Goal: Obtain resource: Obtain resource

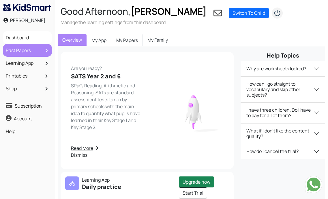
click at [30, 49] on link "Past Papers" at bounding box center [27, 50] width 46 height 10
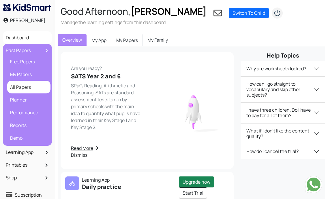
click at [25, 87] on link "All Papers" at bounding box center [29, 87] width 40 height 10
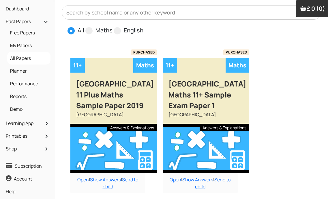
scroll to position [58, 0]
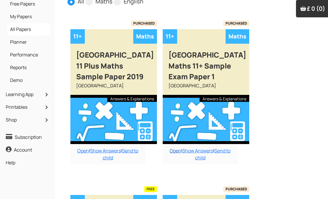
click at [176, 153] on link "Open" at bounding box center [176, 150] width 12 height 6
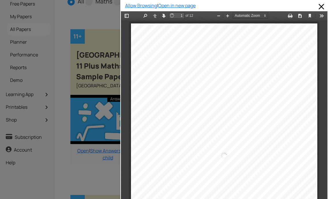
scroll to position [3, 0]
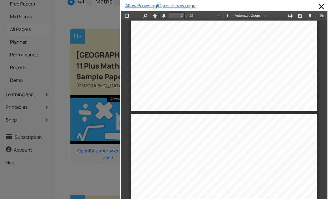
type input "1"
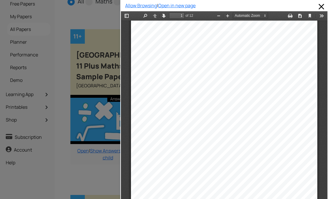
scroll to position [0, 0]
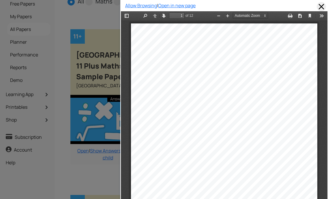
click at [318, 6] on span at bounding box center [321, 6] width 9 height 9
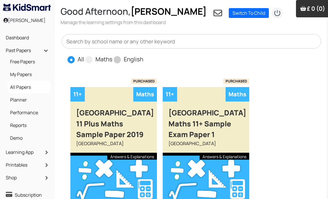
click at [115, 59] on span at bounding box center [117, 59] width 7 height 7
click at [143, 59] on input "English" at bounding box center [145, 57] width 4 height 4
radio input "true"
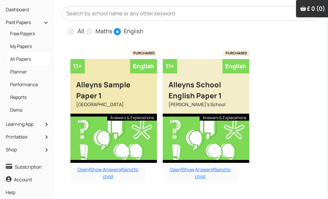
scroll to position [58, 0]
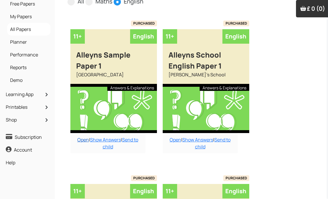
click at [81, 137] on link "Open" at bounding box center [83, 139] width 12 height 6
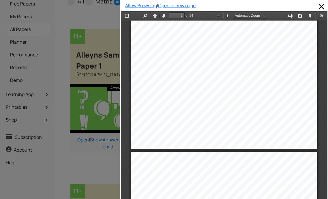
scroll to position [204, 0]
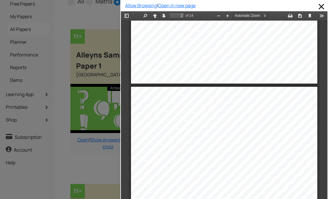
type input "1"
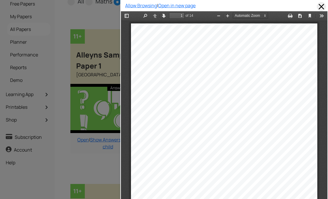
click at [317, 4] on span at bounding box center [321, 6] width 9 height 9
